Goal: Information Seeking & Learning: Learn about a topic

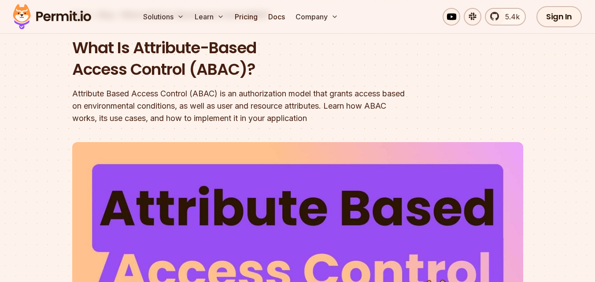
scroll to position [88, 0]
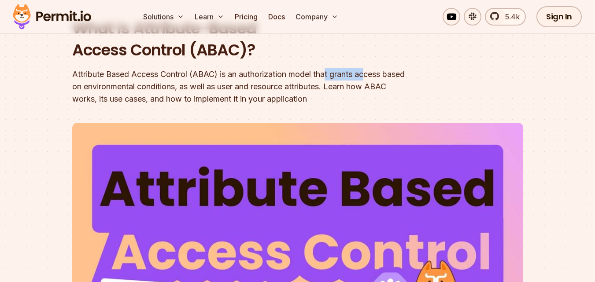
drag, startPoint x: 348, startPoint y: 73, endPoint x: 391, endPoint y: 73, distance: 42.3
click at [380, 73] on div "Attribute Based Access Control (ABAC) is an authorization model that grants acc…" at bounding box center [241, 86] width 338 height 37
click at [391, 73] on div "Attribute Based Access Control (ABAC) is an authorization model that grants acc…" at bounding box center [241, 86] width 338 height 37
click at [166, 91] on div "Attribute Based Access Control (ABAC) is an authorization model that grants acc…" at bounding box center [241, 86] width 338 height 37
drag, startPoint x: 111, startPoint y: 85, endPoint x: 169, endPoint y: 89, distance: 58.7
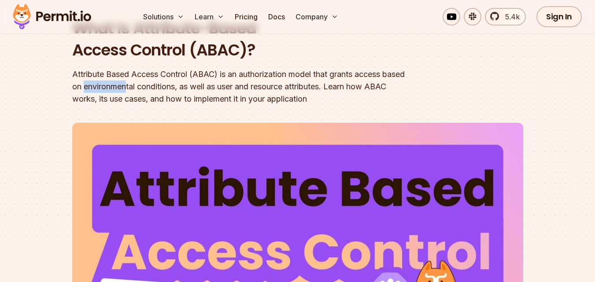
click at [168, 88] on div "Attribute Based Access Control (ABAC) is an authorization model that grants acc…" at bounding box center [241, 86] width 338 height 37
click at [169, 89] on div "Attribute Based Access Control (ABAC) is an authorization model that grants acc…" at bounding box center [241, 86] width 338 height 37
drag, startPoint x: 183, startPoint y: 84, endPoint x: 227, endPoint y: 84, distance: 44.0
click at [223, 84] on div "Attribute Based Access Control (ABAC) is an authorization model that grants acc…" at bounding box center [241, 86] width 338 height 37
click at [227, 84] on div "Attribute Based Access Control (ABAC) is an authorization model that grants acc…" at bounding box center [241, 86] width 338 height 37
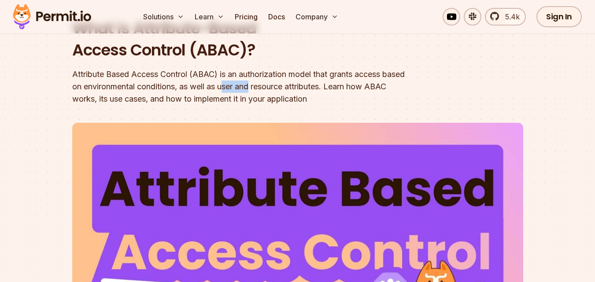
drag, startPoint x: 250, startPoint y: 85, endPoint x: 288, endPoint y: 86, distance: 37.9
click at [288, 86] on div "Attribute Based Access Control (ABAC) is an authorization model that grants acc…" at bounding box center [241, 86] width 338 height 37
click at [297, 87] on div "Attribute Based Access Control (ABAC) is an authorization model that grants acc…" at bounding box center [241, 86] width 338 height 37
drag, startPoint x: 125, startPoint y: 100, endPoint x: 147, endPoint y: 101, distance: 21.6
click at [145, 101] on div "Attribute Based Access Control (ABAC) is an authorization model that grants acc…" at bounding box center [241, 86] width 338 height 37
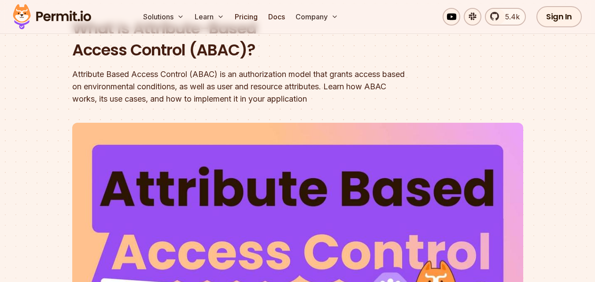
click at [160, 101] on div "Attribute Based Access Control (ABAC) is an authorization model that grants acc…" at bounding box center [241, 86] width 338 height 37
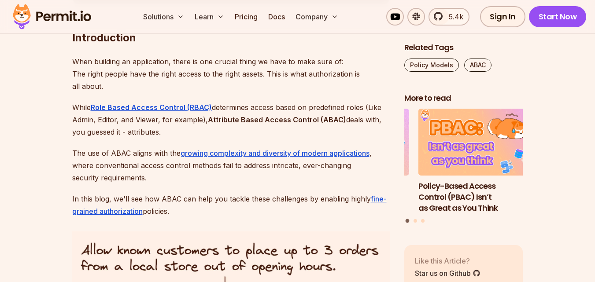
scroll to position [572, 0]
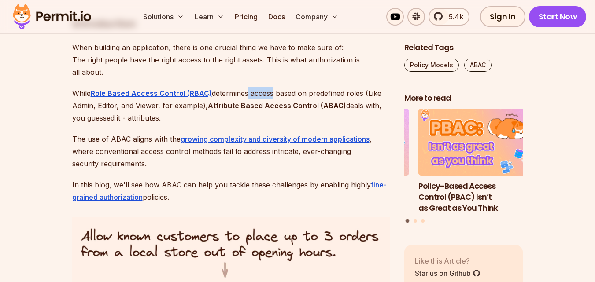
drag, startPoint x: 247, startPoint y: 92, endPoint x: 297, endPoint y: 92, distance: 49.3
click at [291, 92] on p "While Role Based Access Control (RBAC) determines access based on predefined ro…" at bounding box center [231, 105] width 318 height 37
click at [302, 92] on p "While Role Based Access Control (RBAC) determines access based on predefined ro…" at bounding box center [231, 105] width 318 height 37
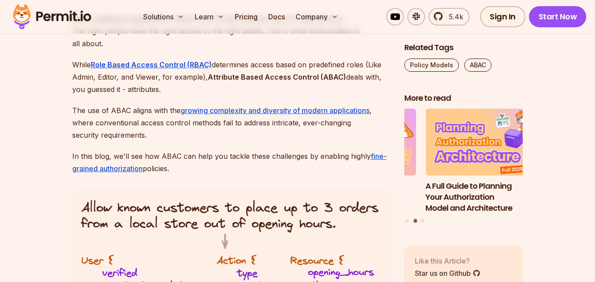
scroll to position [616, 0]
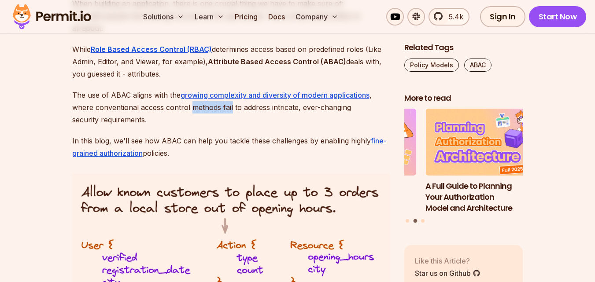
drag, startPoint x: 231, startPoint y: 106, endPoint x: 247, endPoint y: 108, distance: 16.0
click at [242, 107] on p "The use of ABAC aligns with the growing complexity and diversity of modern appl…" at bounding box center [231, 107] width 318 height 37
click at [247, 108] on p "The use of ABAC aligns with the growing complexity and diversity of modern appl…" at bounding box center [231, 107] width 318 height 37
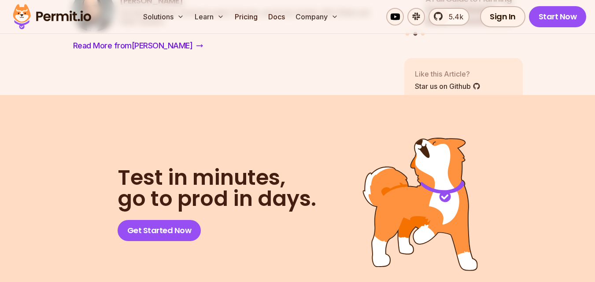
scroll to position [4315, 0]
